Goal: Answer question/provide support: Answer question/provide support

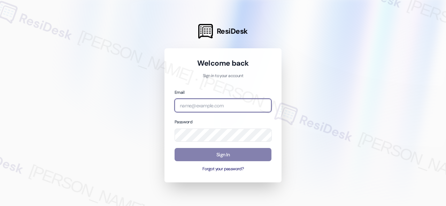
click at [214, 108] on input "email" at bounding box center [222, 106] width 97 height 14
paste input "automated-surveys-birchstone_residential-resen.fifteen@birchstone_[DOMAIN_NAME]"
type input "automated-surveys-birchstone_residential-resen.fifteen@birchstone_[DOMAIN_NAME]"
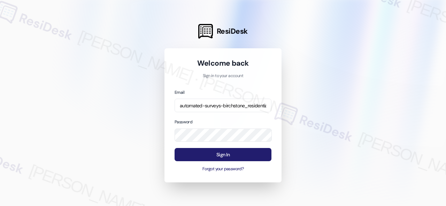
click at [207, 154] on button "Sign In" at bounding box center [222, 155] width 97 height 14
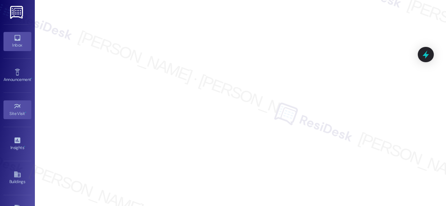
click at [17, 41] on icon at bounding box center [18, 38] width 8 height 8
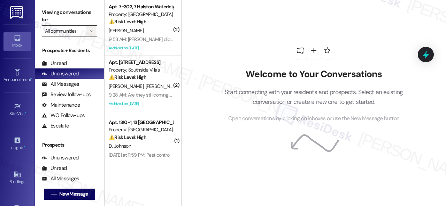
click at [87, 29] on button "" at bounding box center [91, 30] width 11 height 11
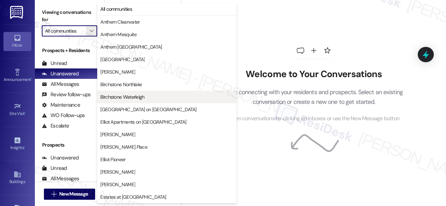
scroll to position [209, 0]
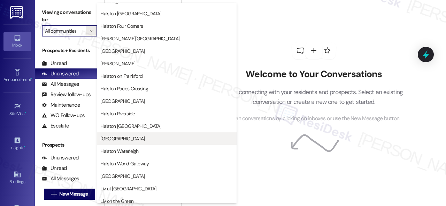
click at [124, 140] on span "[GEOGRAPHIC_DATA]" at bounding box center [122, 138] width 44 height 7
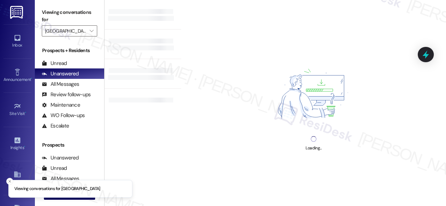
type input "[GEOGRAPHIC_DATA]"
